Goal: Task Accomplishment & Management: Use online tool/utility

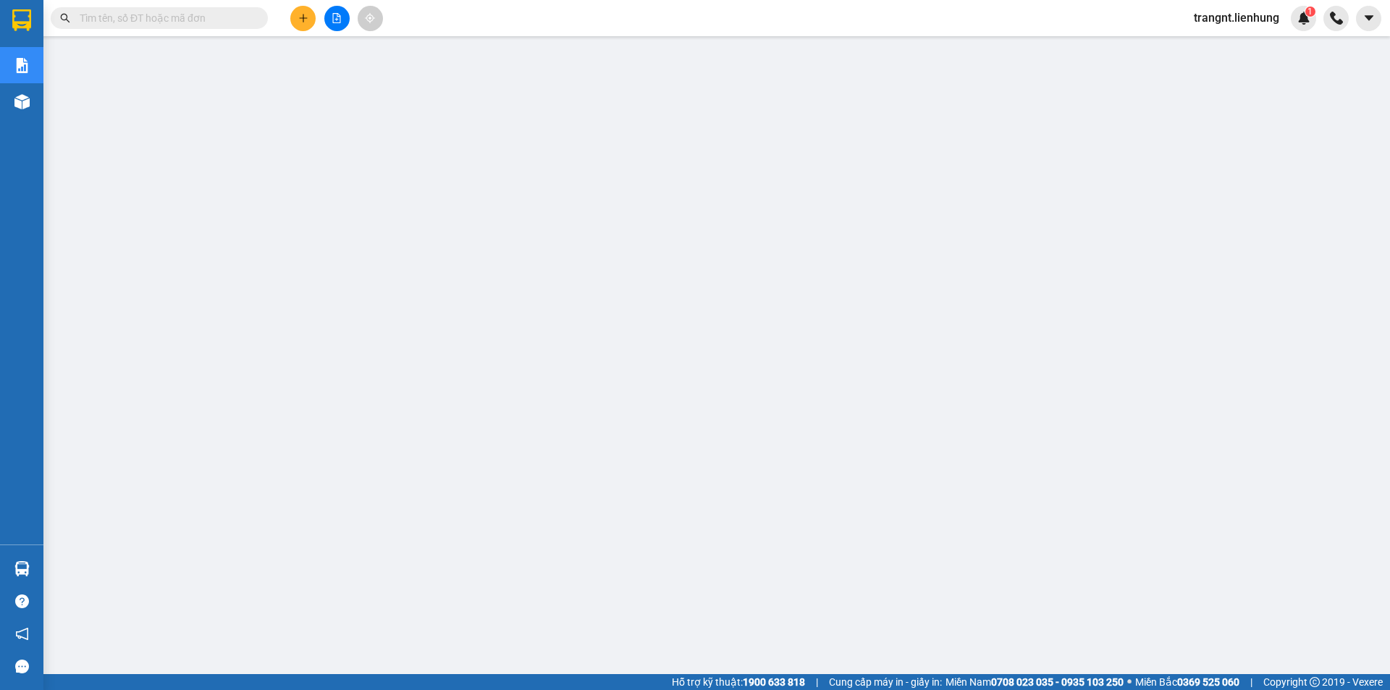
type input "0"
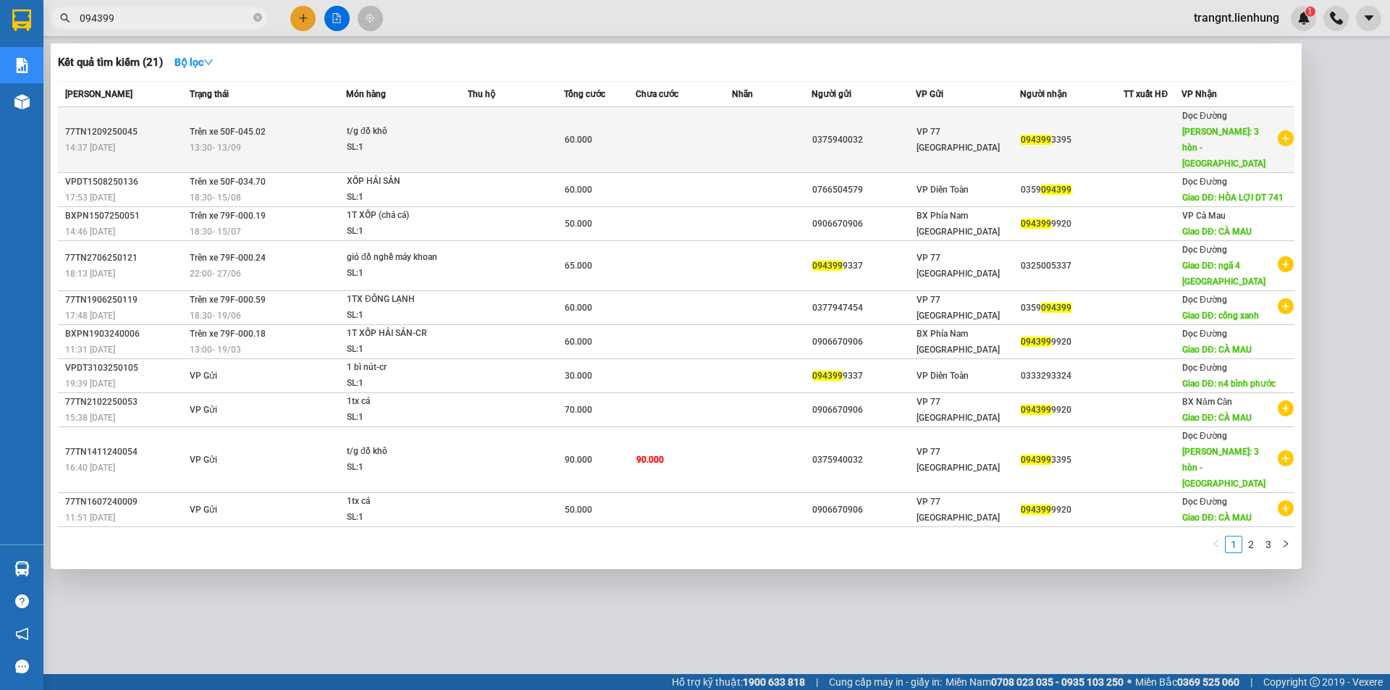
type input "094399"
click at [205, 143] on span "13:30 [DATE]" at bounding box center [215, 148] width 51 height 10
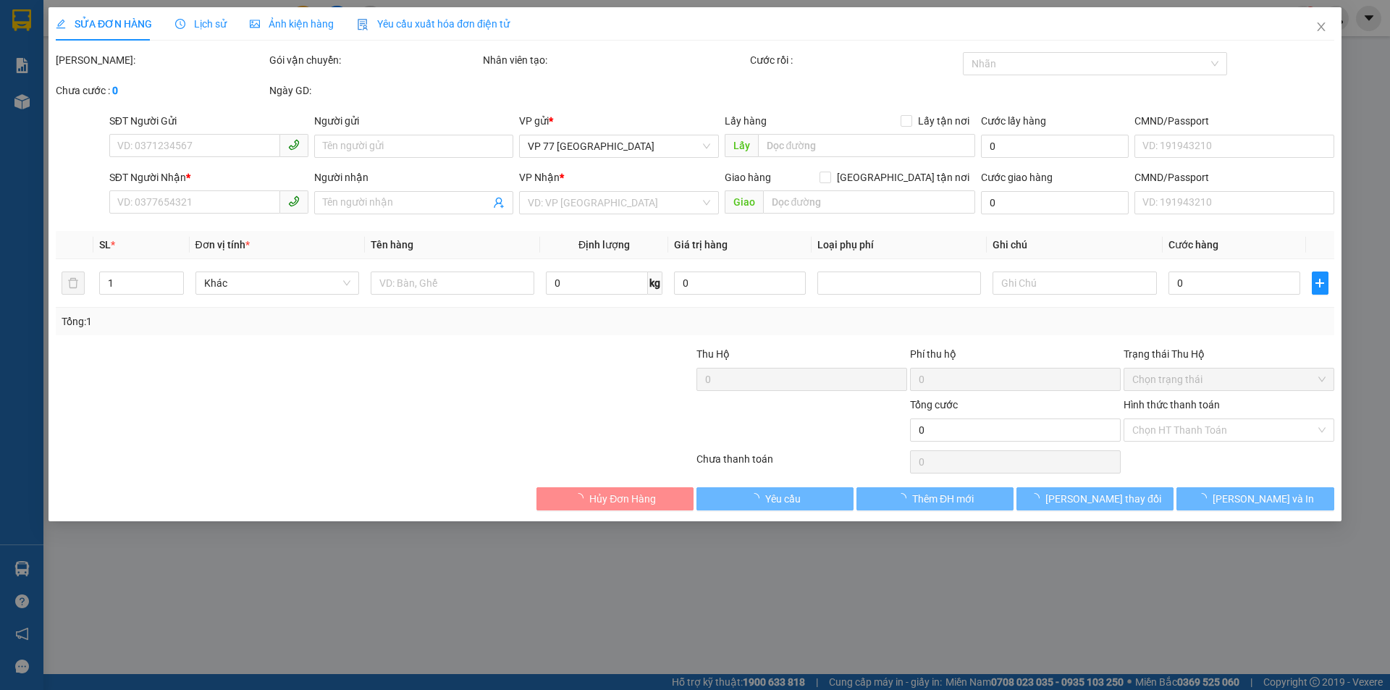
type input "0375940032"
type input "0943993395"
type input "3 hòn - [GEOGRAPHIC_DATA]"
type input "60.000"
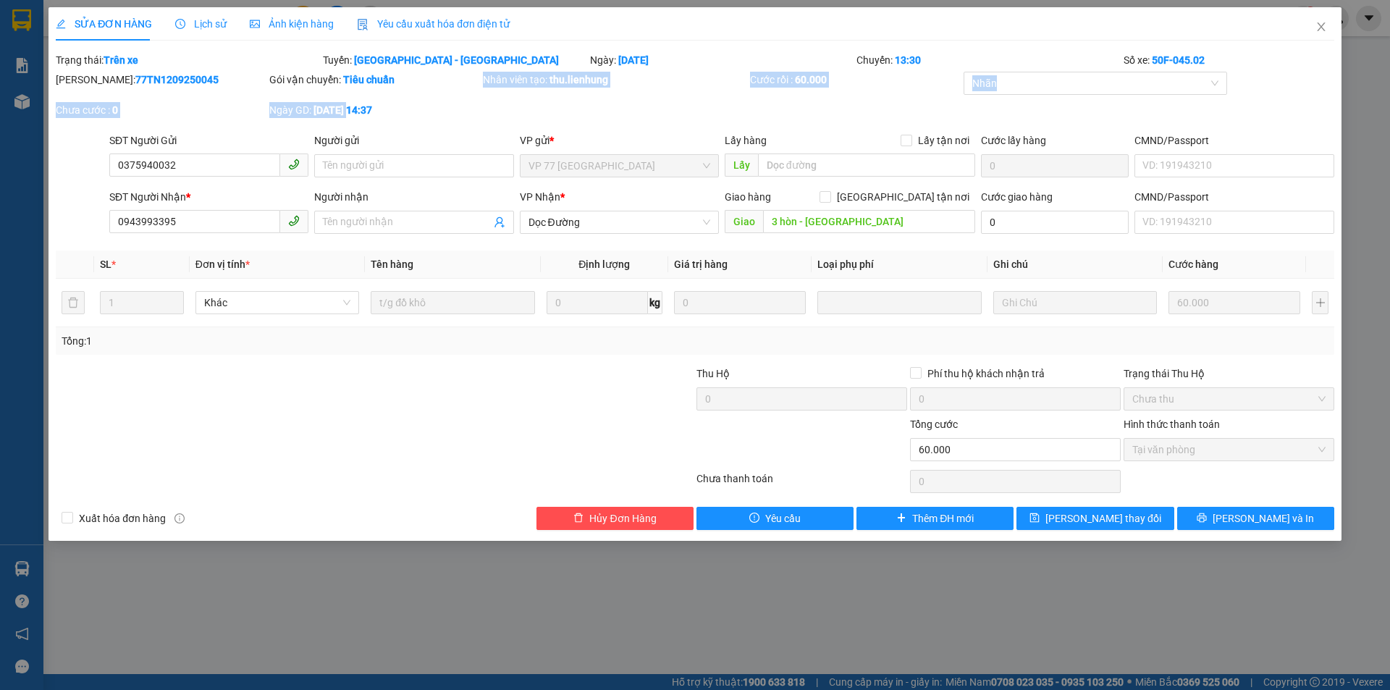
drag, startPoint x: 426, startPoint y: 101, endPoint x: 350, endPoint y: 106, distance: 76.9
click at [350, 106] on div "Mã ĐH: 77TN1209250045 Gói vận chuyển: Tiêu chuẩn Nhân viên tạo: thu.lienhung Cư…" at bounding box center [694, 102] width 1281 height 61
click at [372, 113] on b "[DATE] 14:37" at bounding box center [342, 110] width 59 height 12
drag, startPoint x: 185, startPoint y: 229, endPoint x: 97, endPoint y: 228, distance: 88.3
click at [97, 228] on div "SĐT Người Nhận * 0943993395 0943993395 Người nhận Tên người nhận VP Nhận * Dọc …" at bounding box center [694, 214] width 1281 height 51
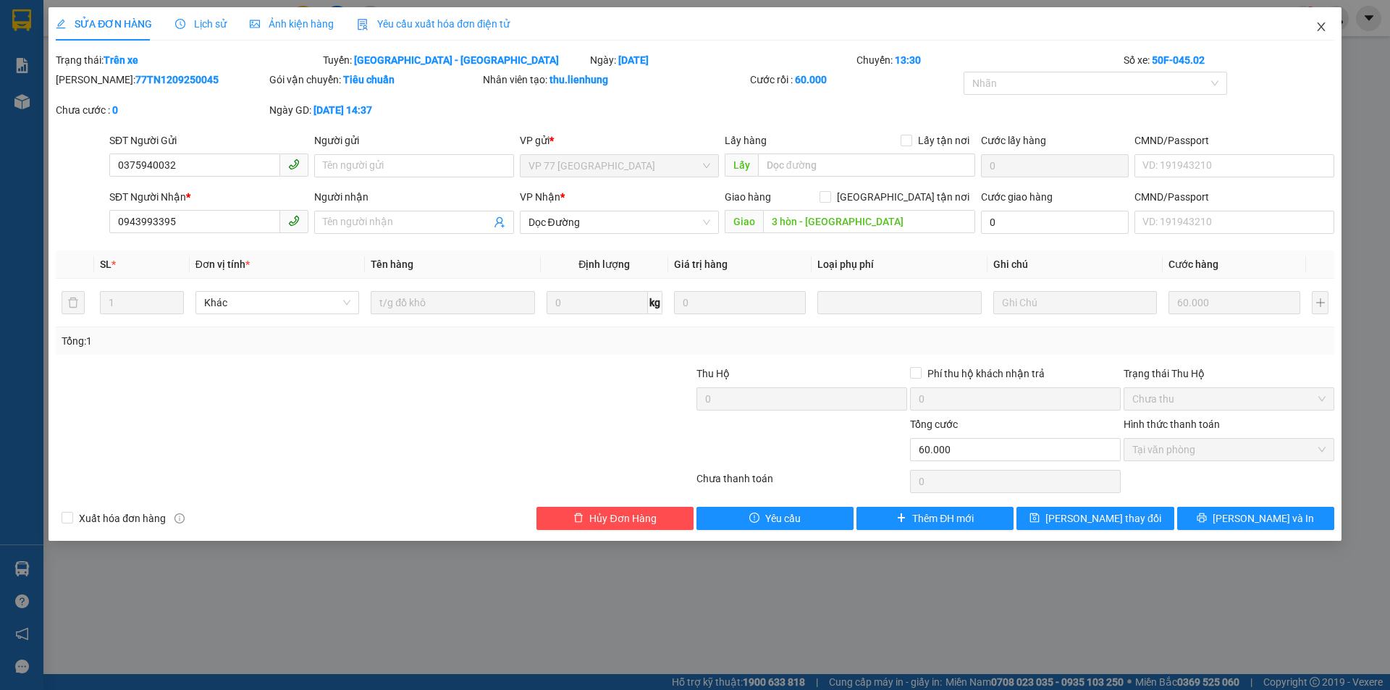
click at [1319, 28] on icon "close" at bounding box center [1321, 27] width 12 height 12
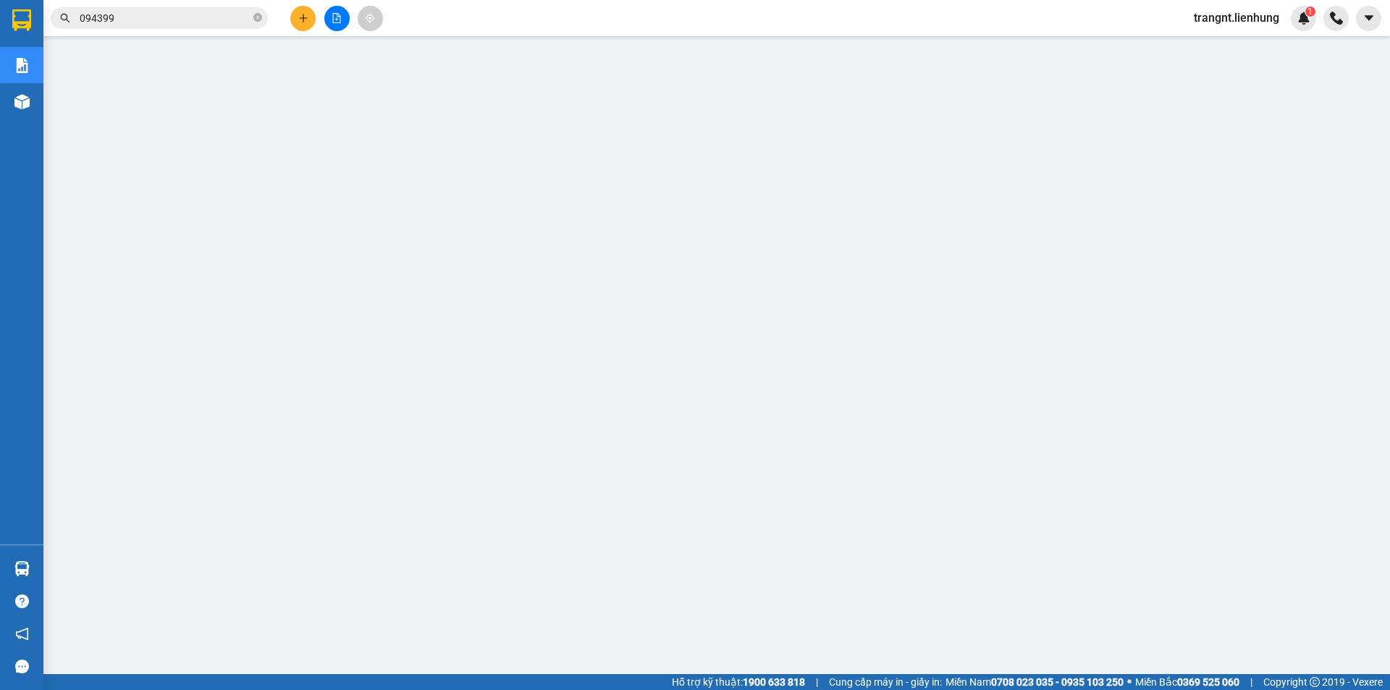
click at [347, 12] on button at bounding box center [336, 18] width 25 height 25
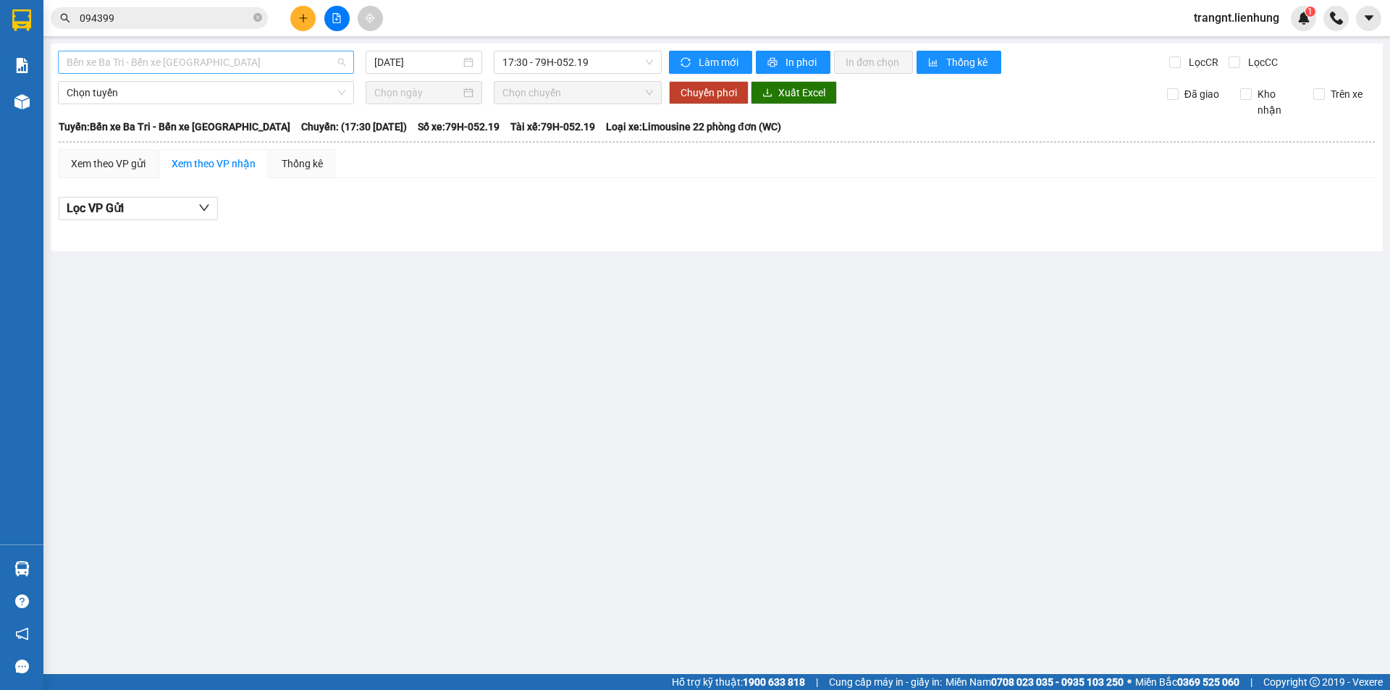
click at [235, 69] on span "Bến xe Ba Tri - Bến xe [GEOGRAPHIC_DATA]" at bounding box center [206, 62] width 279 height 22
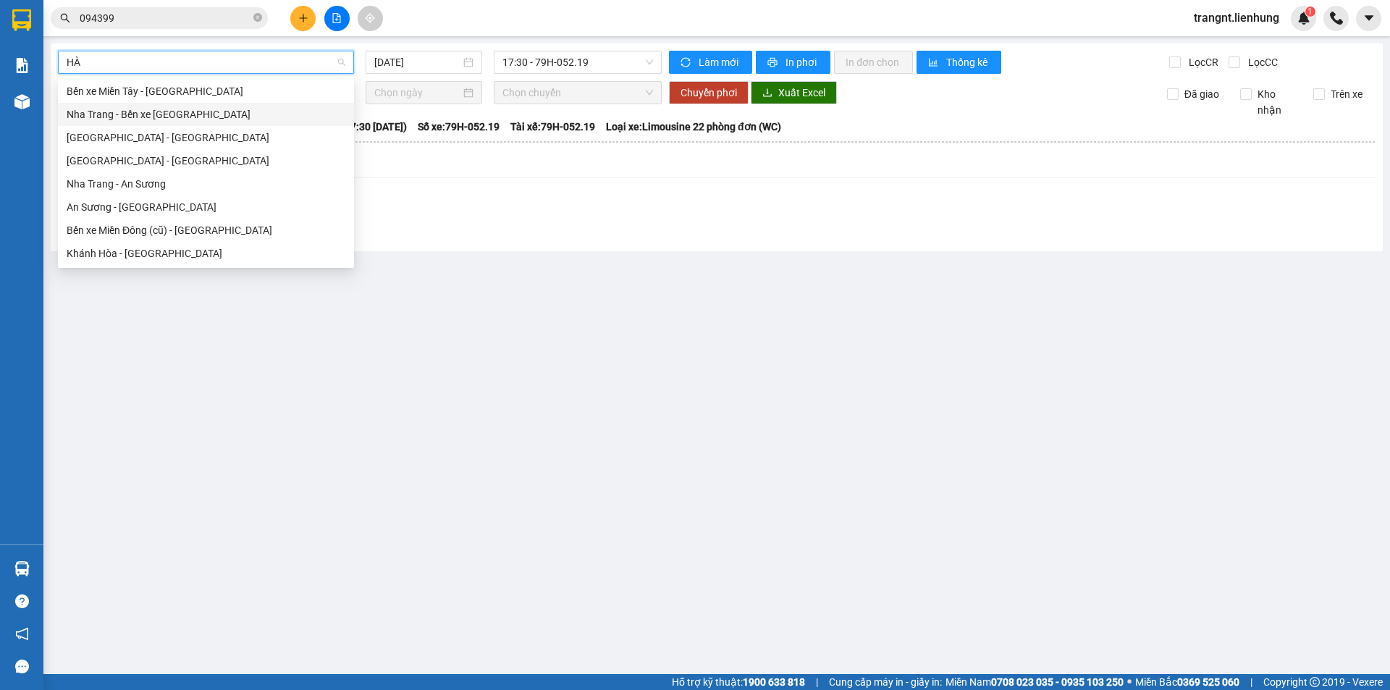
type input "H"
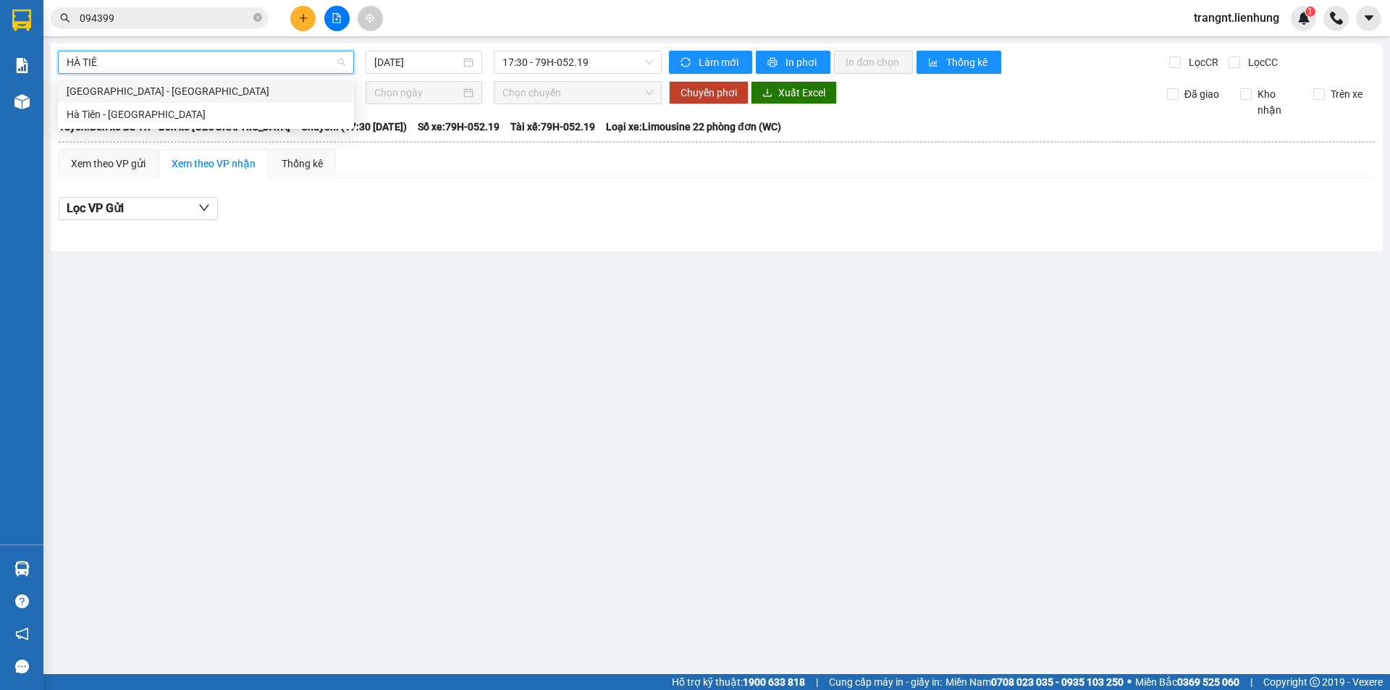
type input "[GEOGRAPHIC_DATA]"
click at [194, 94] on div "[GEOGRAPHIC_DATA] - [GEOGRAPHIC_DATA]" at bounding box center [206, 91] width 279 height 16
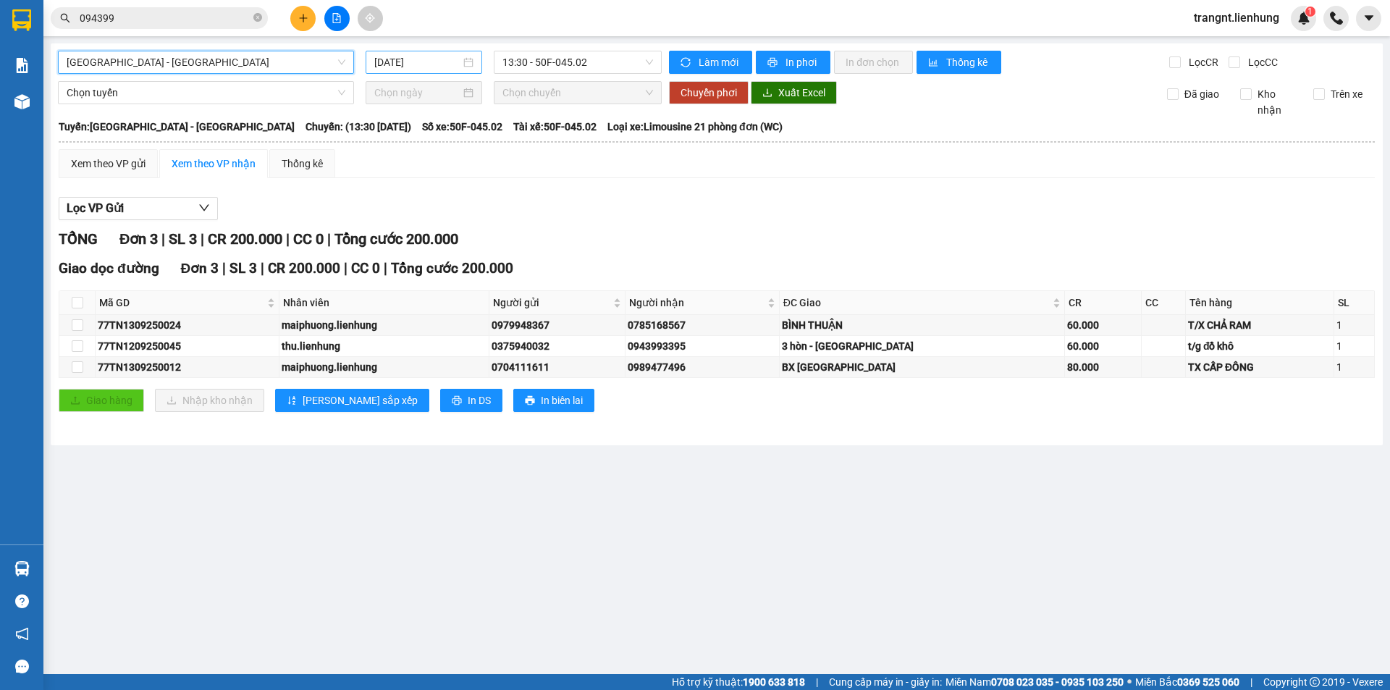
click at [416, 72] on div "[DATE]" at bounding box center [424, 62] width 117 height 23
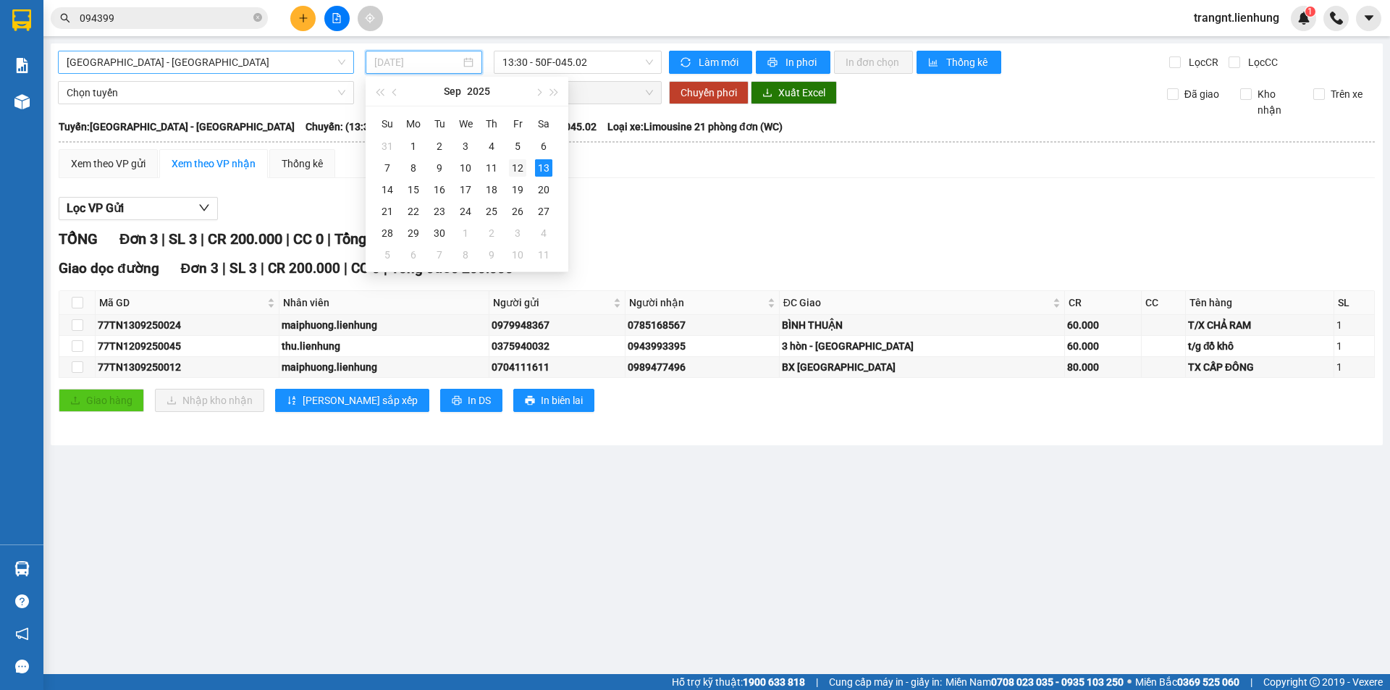
click at [515, 167] on div "12" at bounding box center [517, 167] width 17 height 17
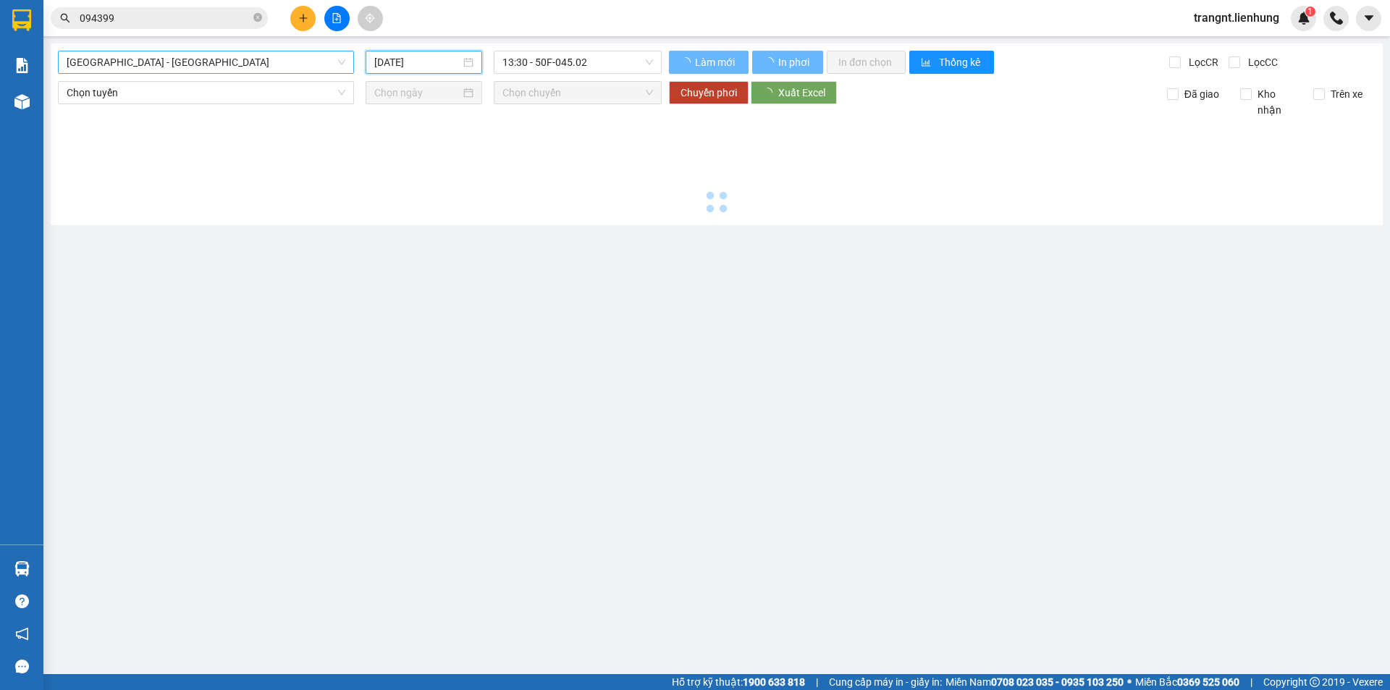
type input "[DATE]"
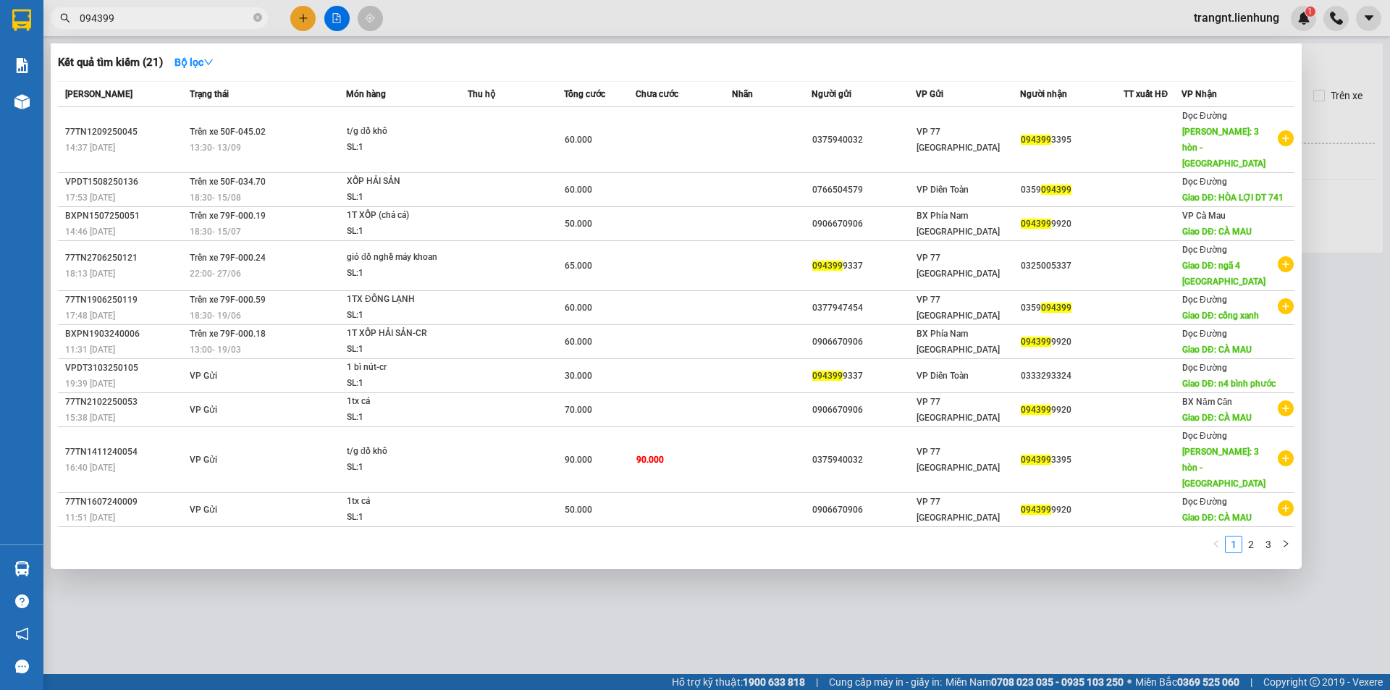
drag, startPoint x: 130, startPoint y: 21, endPoint x: 435, endPoint y: 633, distance: 684.1
click at [435, 633] on div at bounding box center [695, 345] width 1390 height 690
click at [106, 17] on input "094399" at bounding box center [165, 18] width 171 height 16
drag, startPoint x: 122, startPoint y: 12, endPoint x: 60, endPoint y: 14, distance: 62.3
click at [60, 14] on div "094399" at bounding box center [141, 18] width 282 height 22
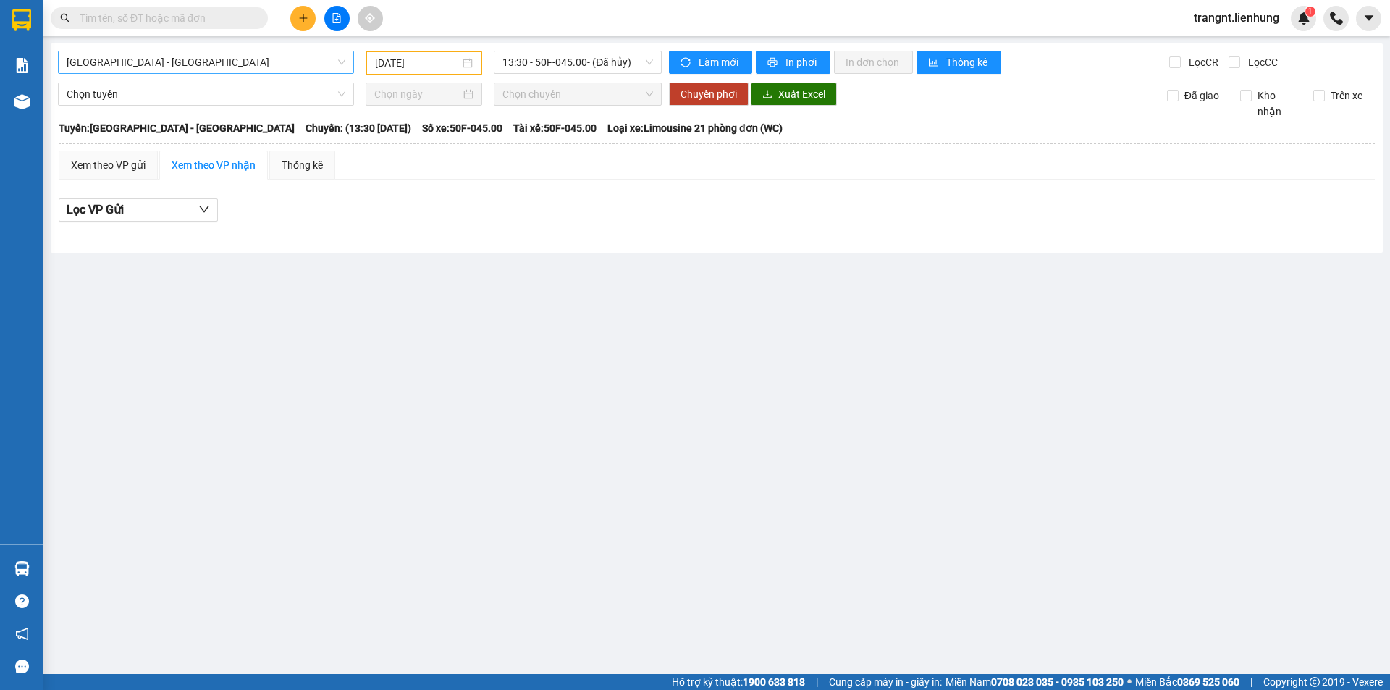
paste input "0943993395"
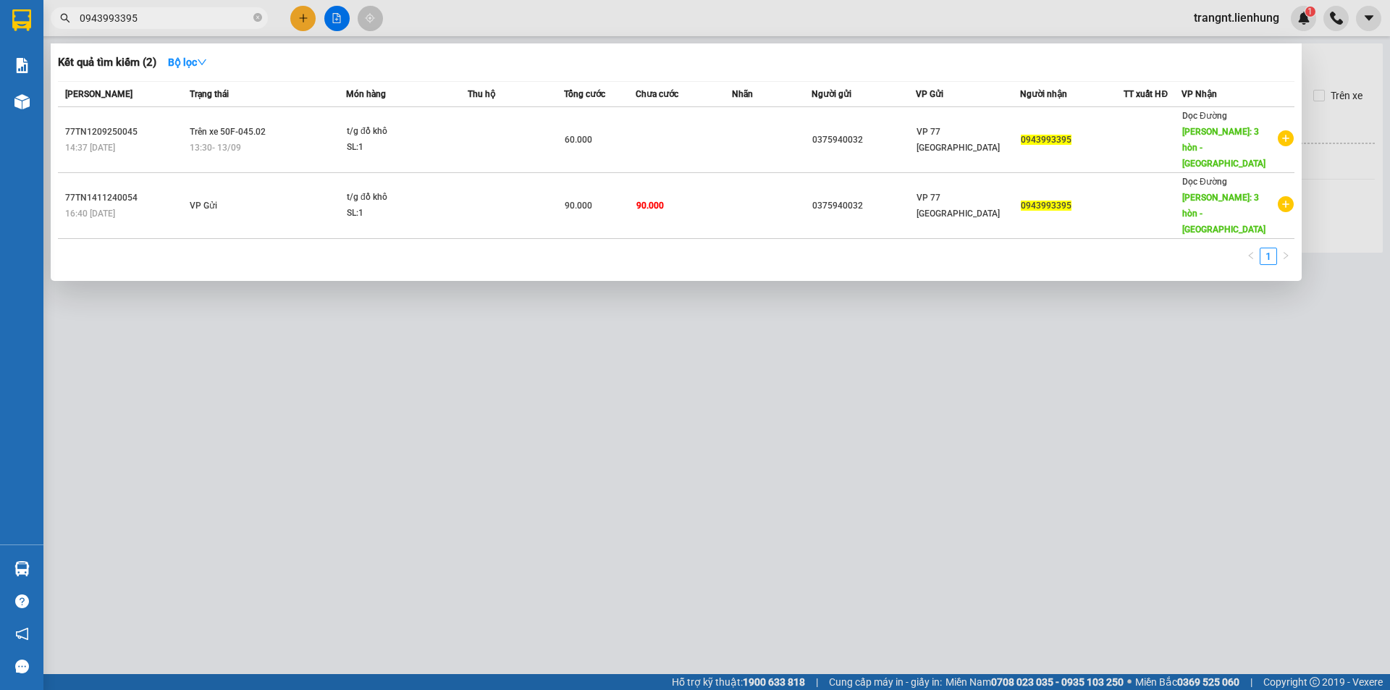
type input "0943993395"
